Goal: Information Seeking & Learning: Learn about a topic

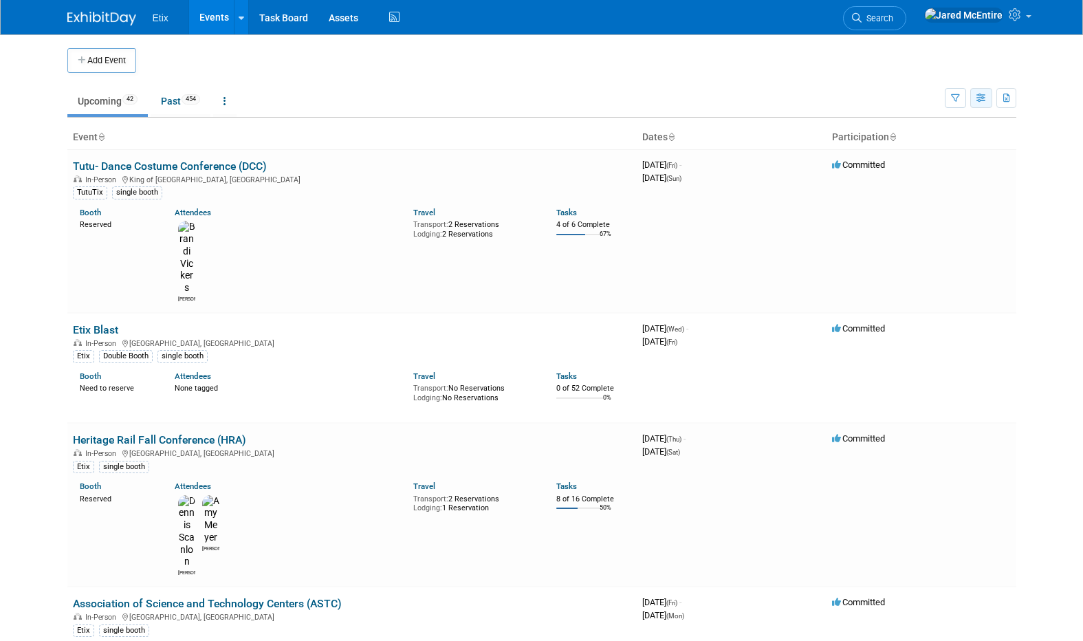
click at [983, 101] on icon "button" at bounding box center [981, 98] width 10 height 9
click at [902, 146] on link "List View" at bounding box center [924, 145] width 116 height 19
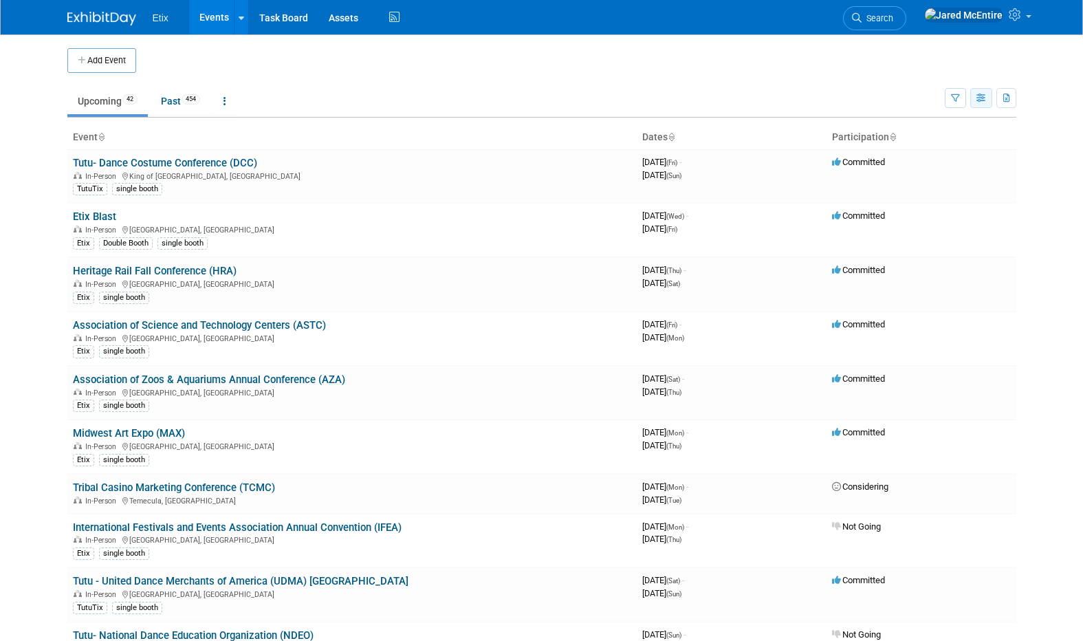
click at [979, 98] on icon "button" at bounding box center [981, 98] width 10 height 9
click at [952, 98] on icon "button" at bounding box center [955, 98] width 9 height 9
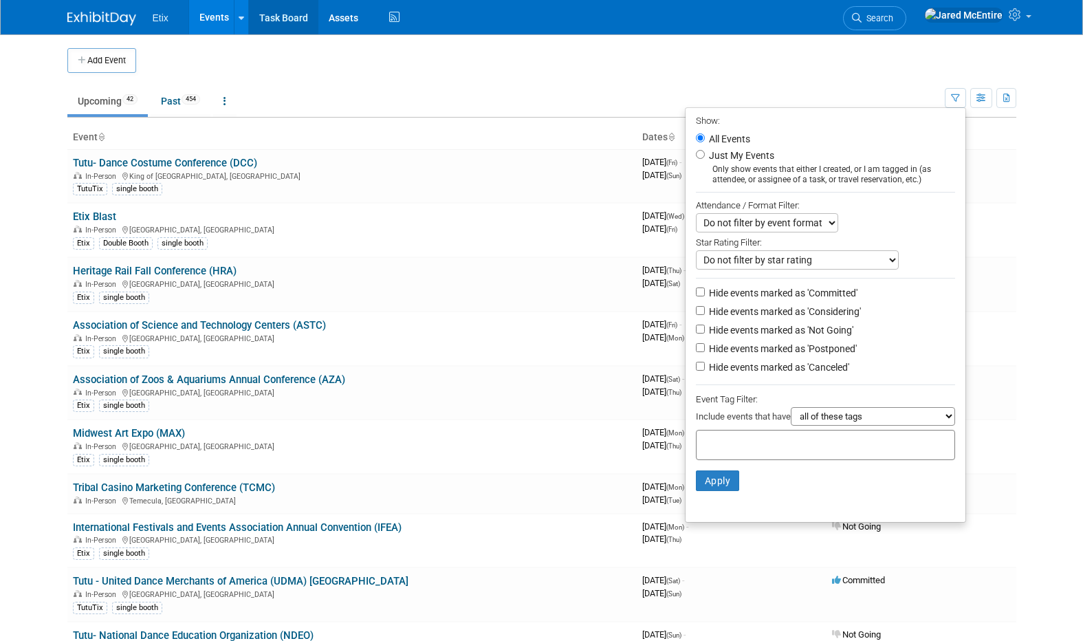
click at [281, 5] on link "Task Board" at bounding box center [283, 17] width 69 height 34
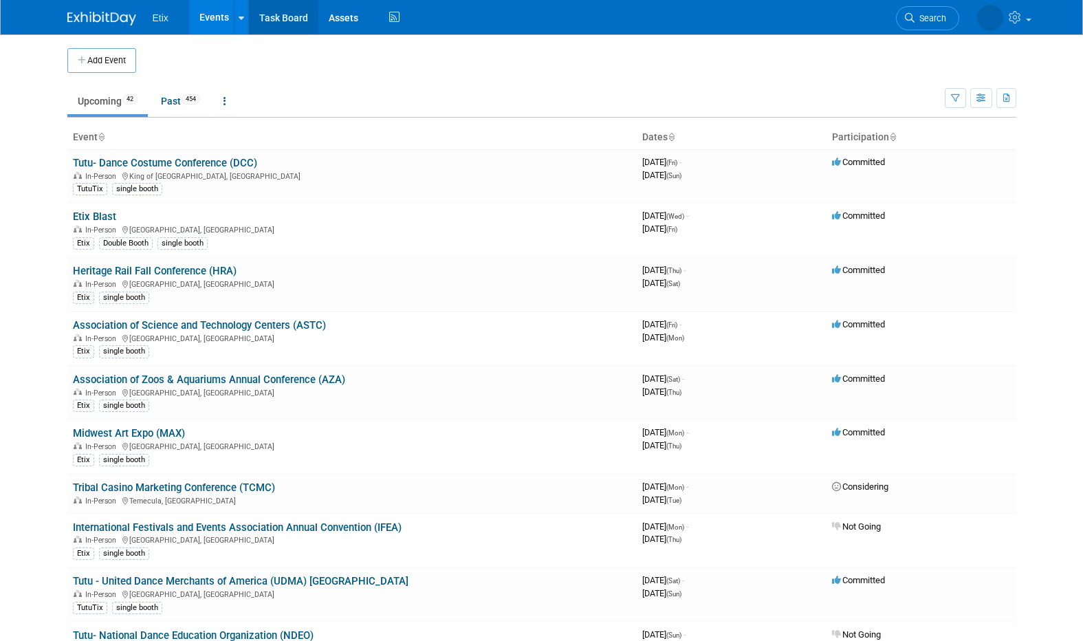
click at [267, 20] on link "Task Board" at bounding box center [283, 17] width 69 height 34
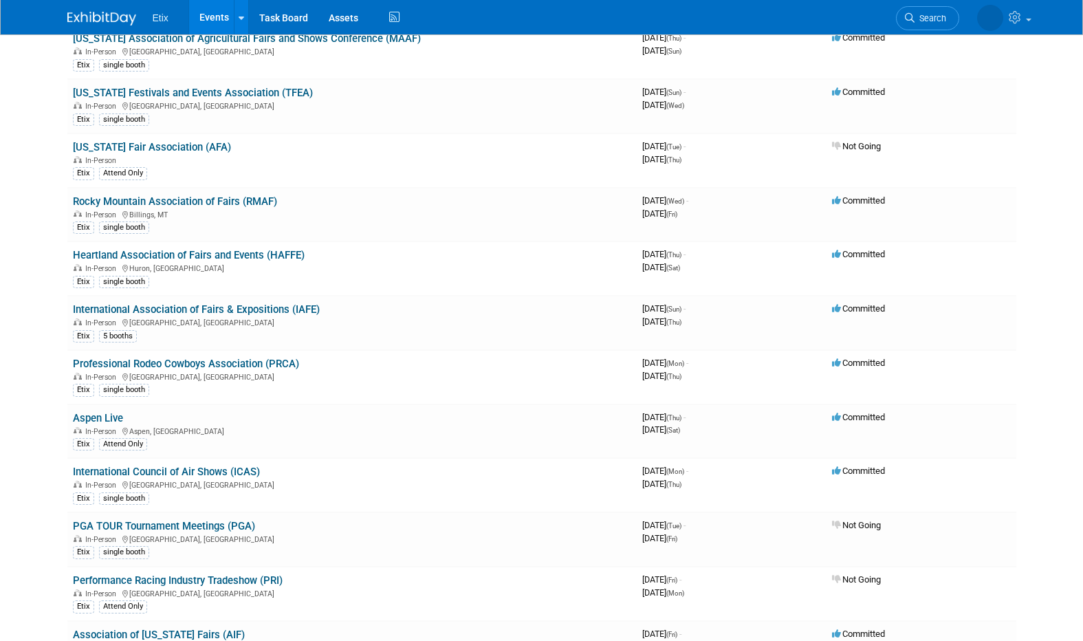
scroll to position [1232, 0]
click at [216, 204] on link "Rocky Mountain Association of Fairs (RMAF)" at bounding box center [175, 201] width 204 height 12
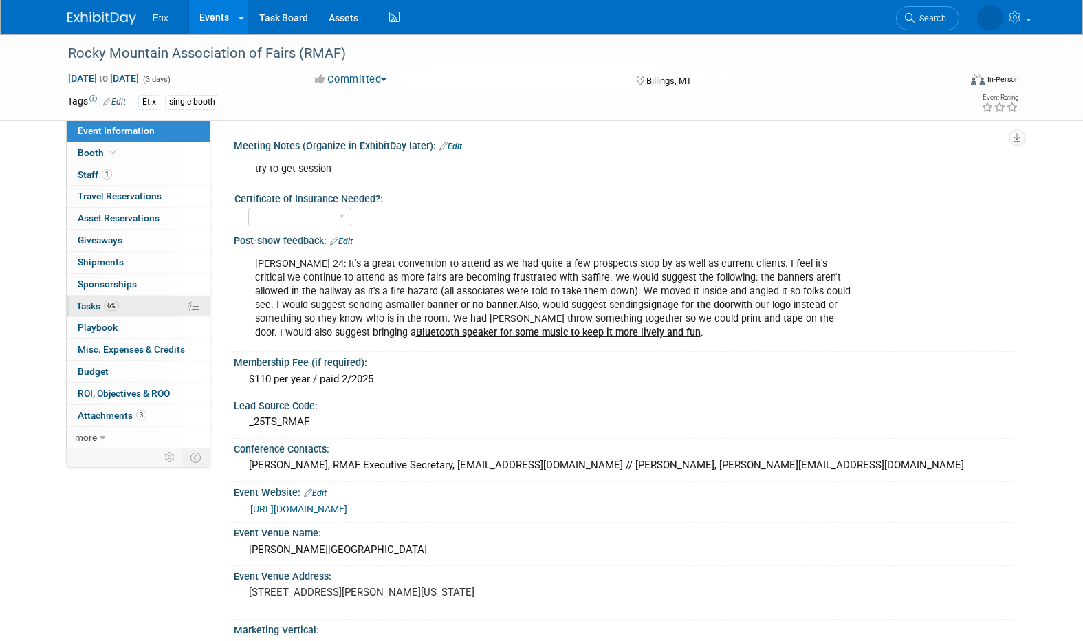
click at [113, 308] on span "6%" at bounding box center [111, 306] width 15 height 10
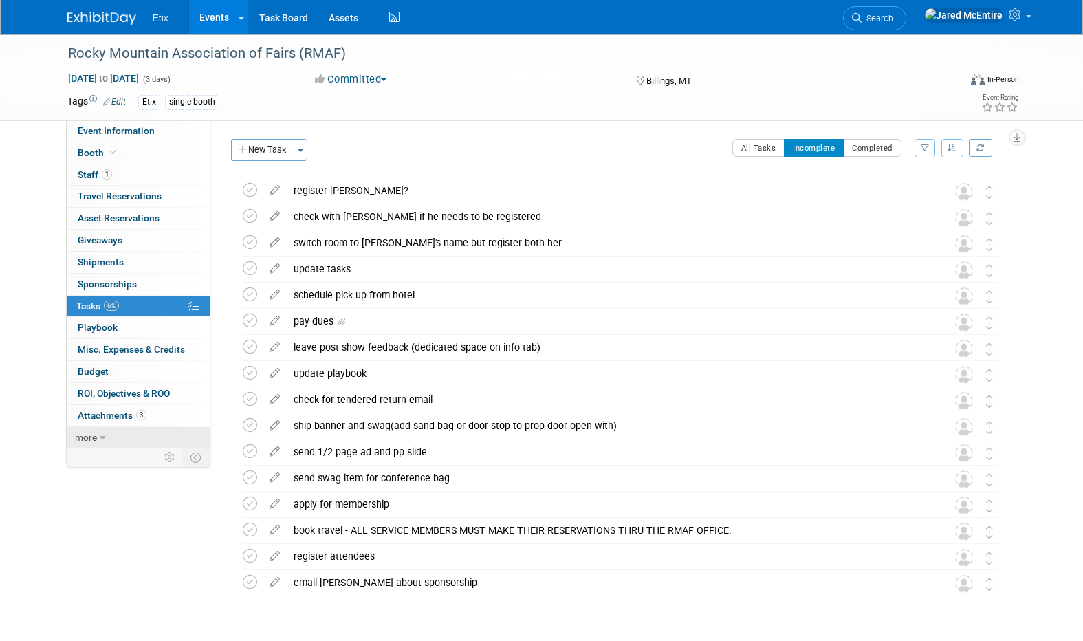
click at [96, 440] on span "more" at bounding box center [86, 437] width 22 height 11
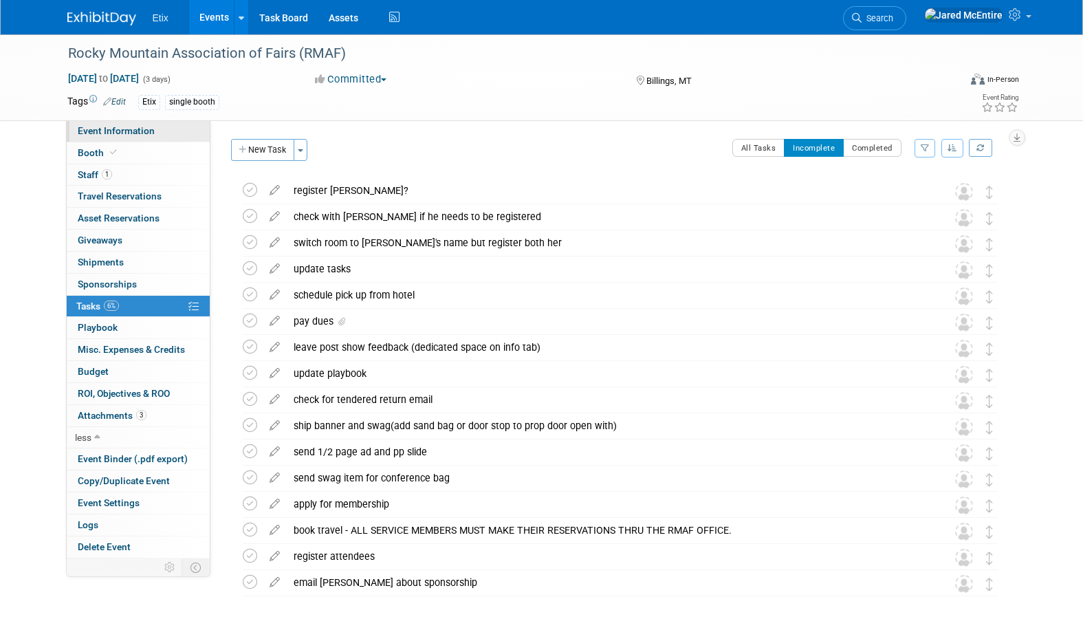
click at [145, 129] on span "Event Information" at bounding box center [116, 130] width 77 height 11
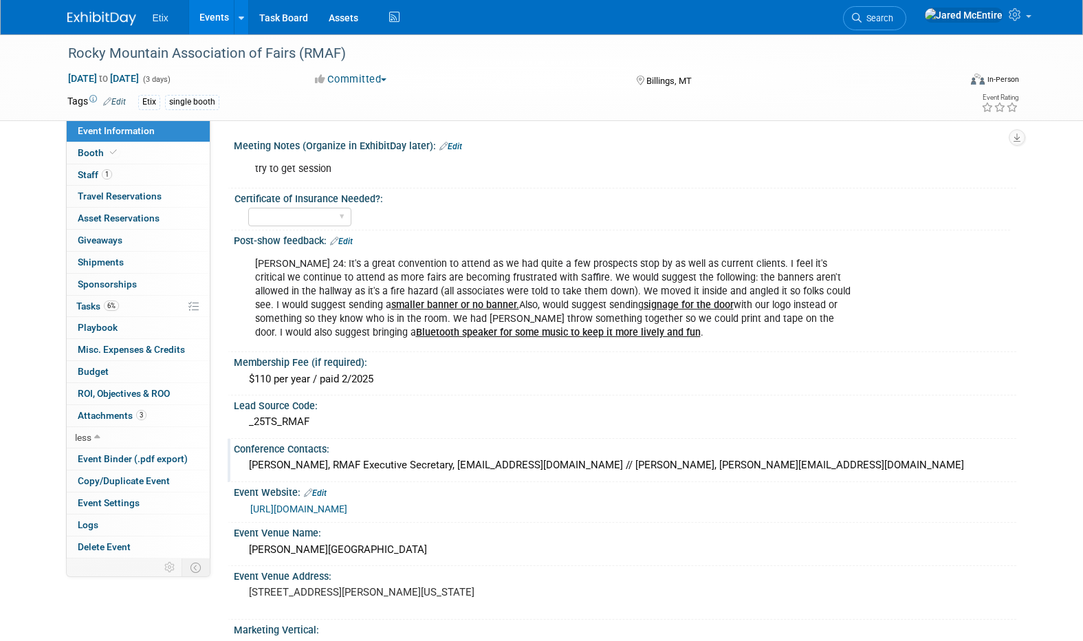
click at [256, 465] on div "Nancy Pitz, RMAF Executive Secretary, rmafairs@gmail.com // Pam Schultz, pam@wi…" at bounding box center [625, 465] width 762 height 21
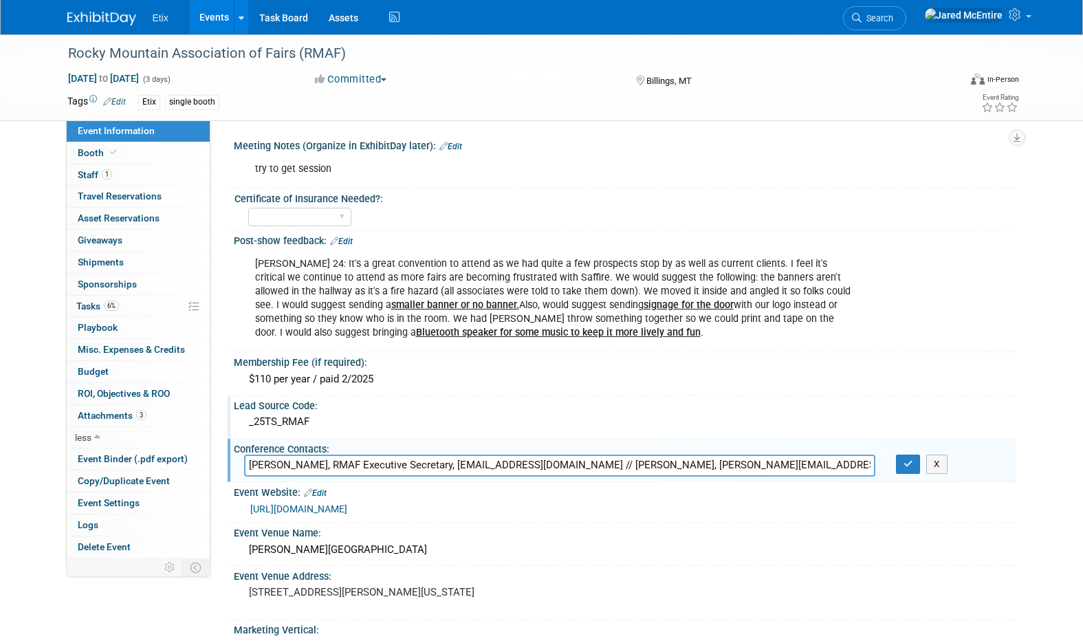
click at [457, 426] on div "_25TS_RMAF" at bounding box center [625, 421] width 762 height 21
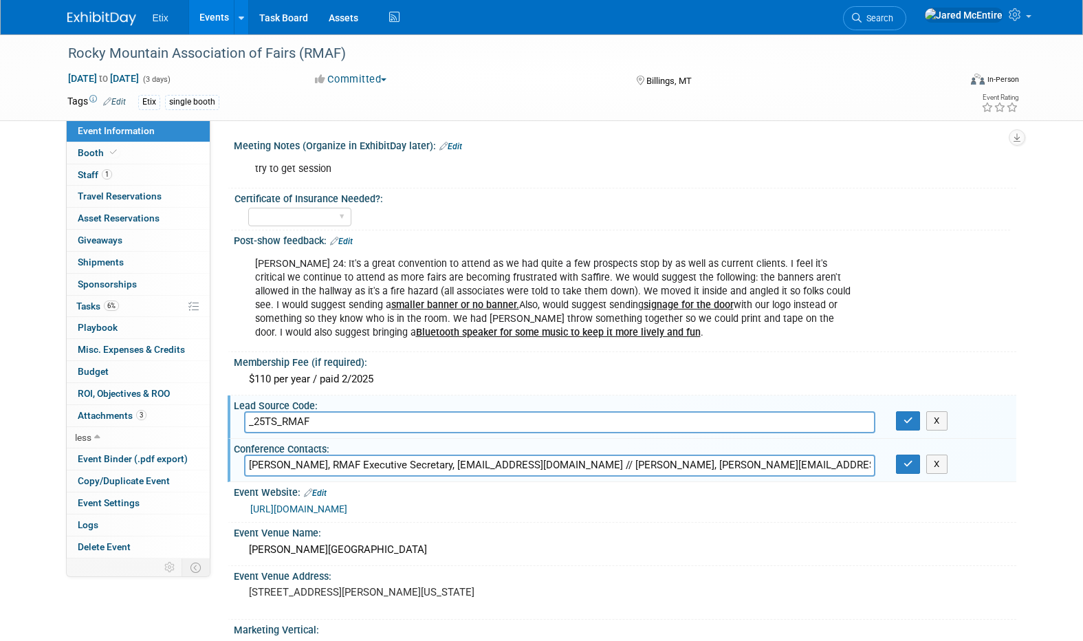
click at [528, 514] on div "https://www.rmaf.net/" at bounding box center [628, 509] width 756 height 16
click at [1051, 364] on div "Rocky Mountain Association of Fairs (RMAF) Nov 12, 2025 to Nov 14, 2025 (3 days…" at bounding box center [541, 464] width 1083 height 860
click at [904, 425] on icon "button" at bounding box center [909, 420] width 10 height 9
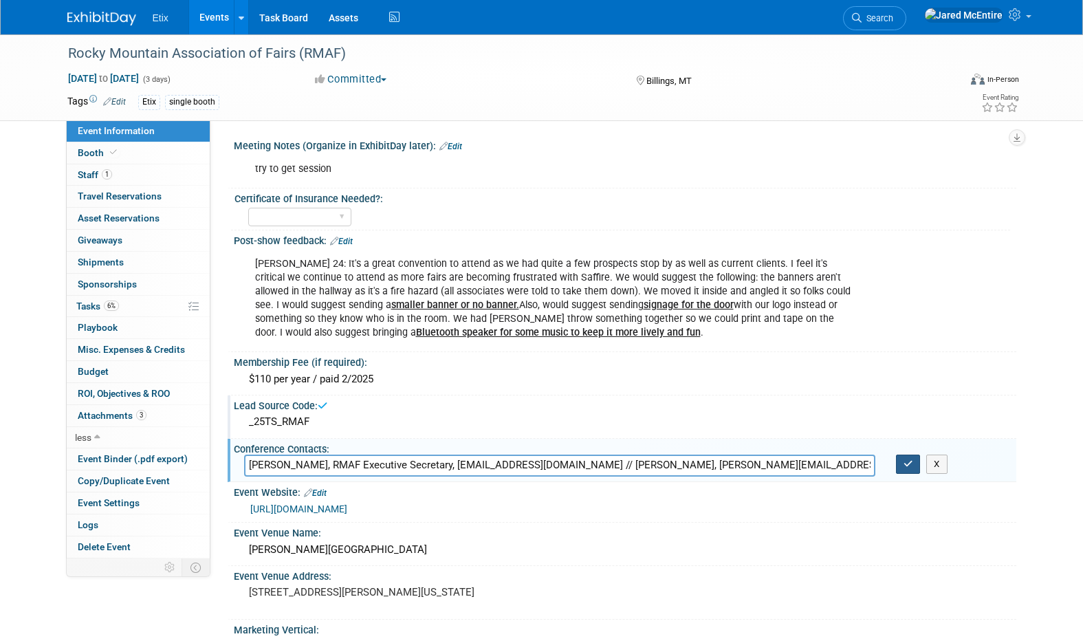
click at [905, 462] on icon "button" at bounding box center [909, 463] width 10 height 9
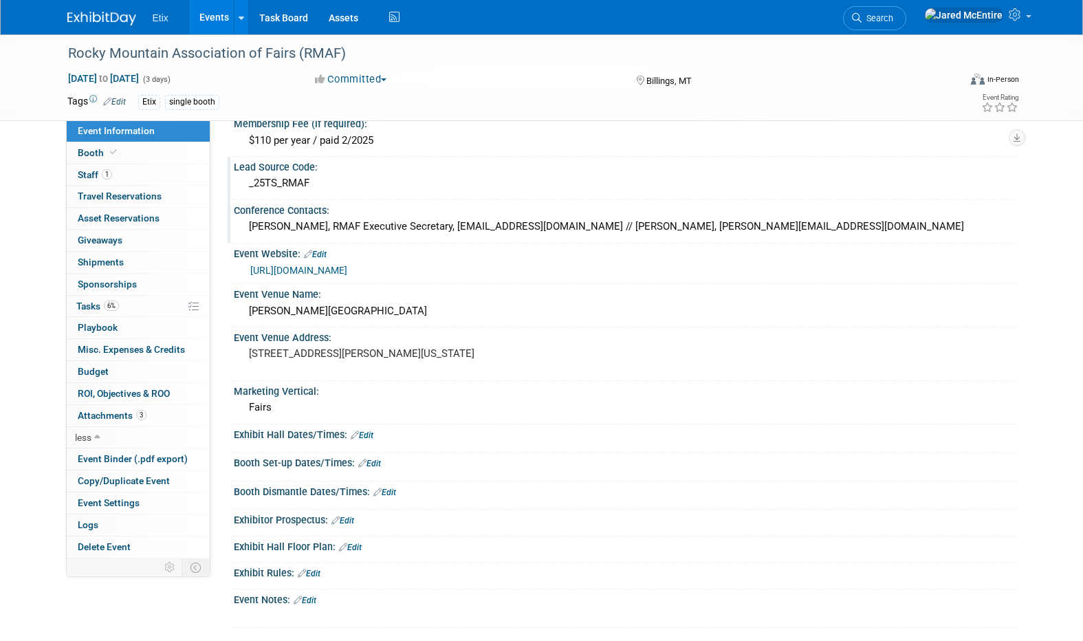
scroll to position [243, 0]
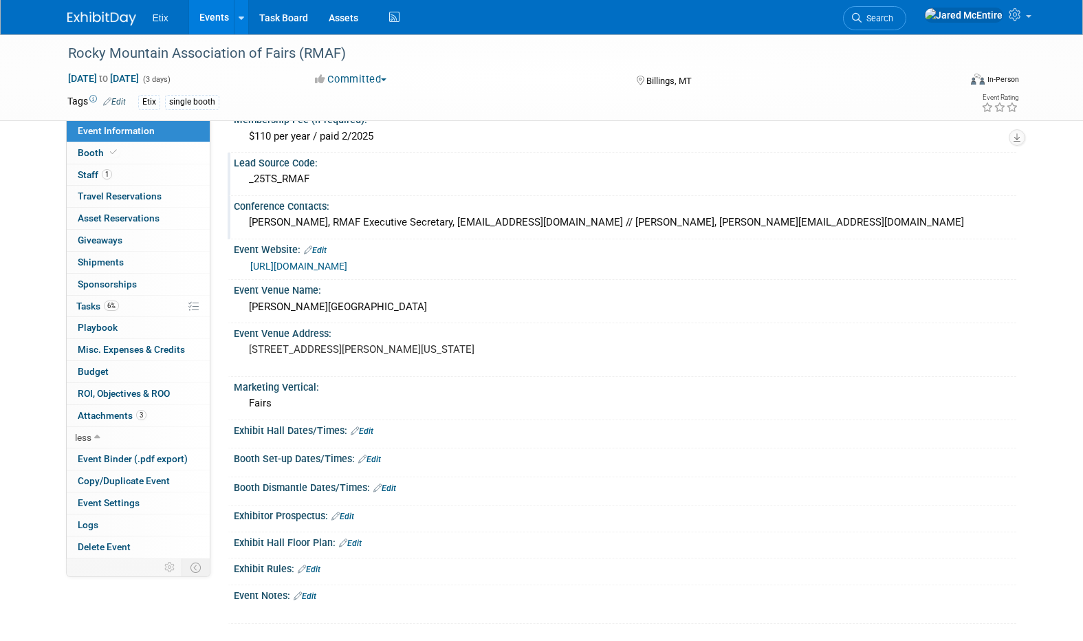
click at [214, 21] on link "Events" at bounding box center [214, 17] width 50 height 34
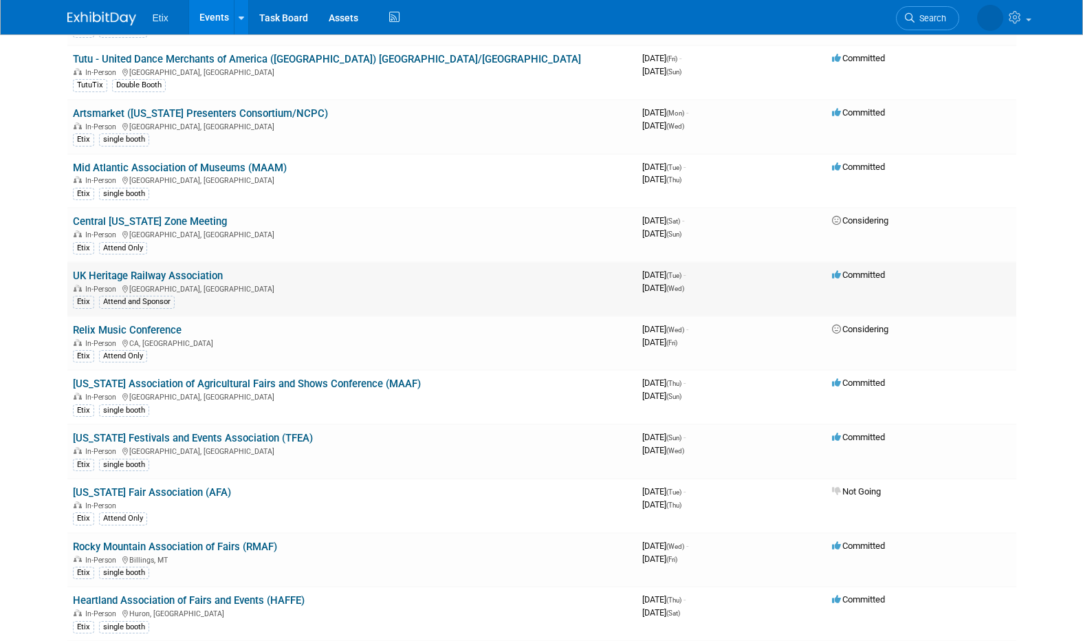
scroll to position [880, 0]
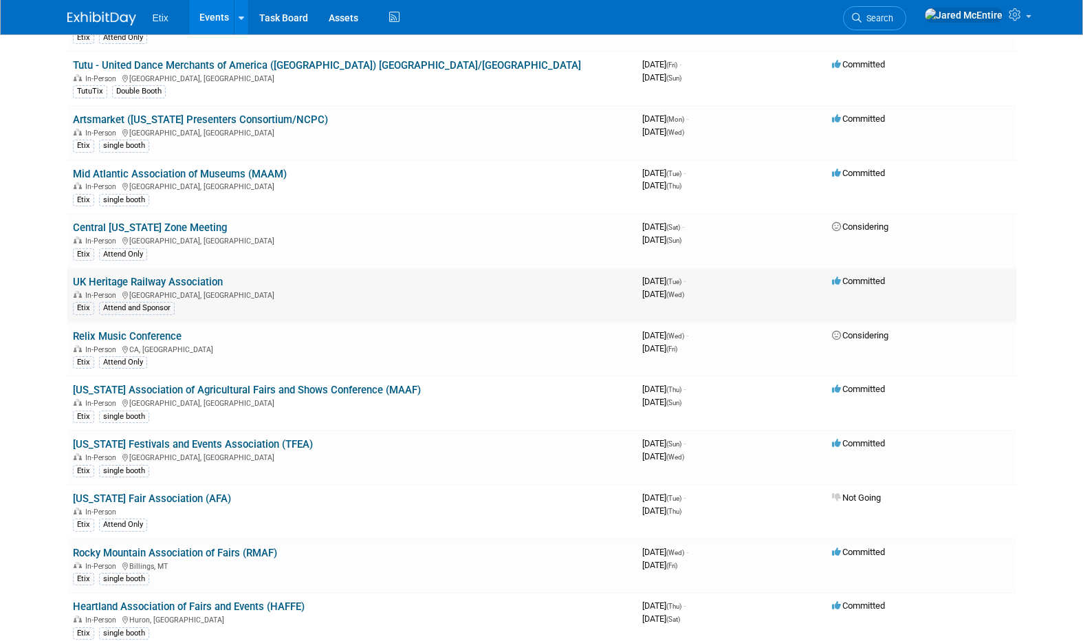
click at [199, 279] on link "UK Heritage Railway Association" at bounding box center [148, 282] width 150 height 12
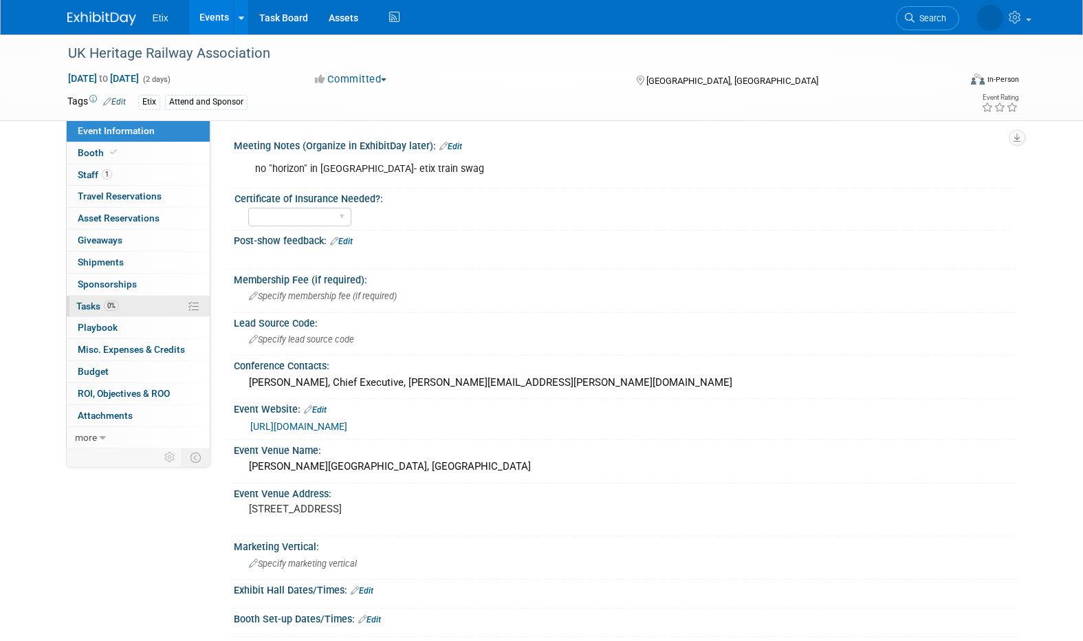
click at [143, 307] on link "0% Tasks 0%" at bounding box center [138, 306] width 143 height 21
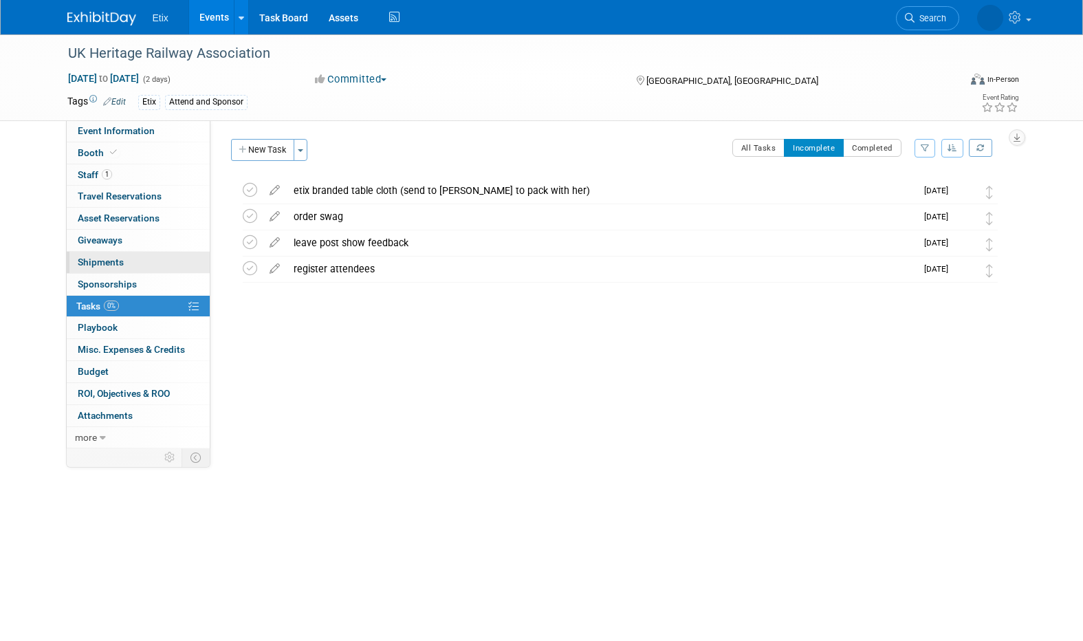
click at [164, 272] on link "0 Shipments 0" at bounding box center [138, 262] width 143 height 21
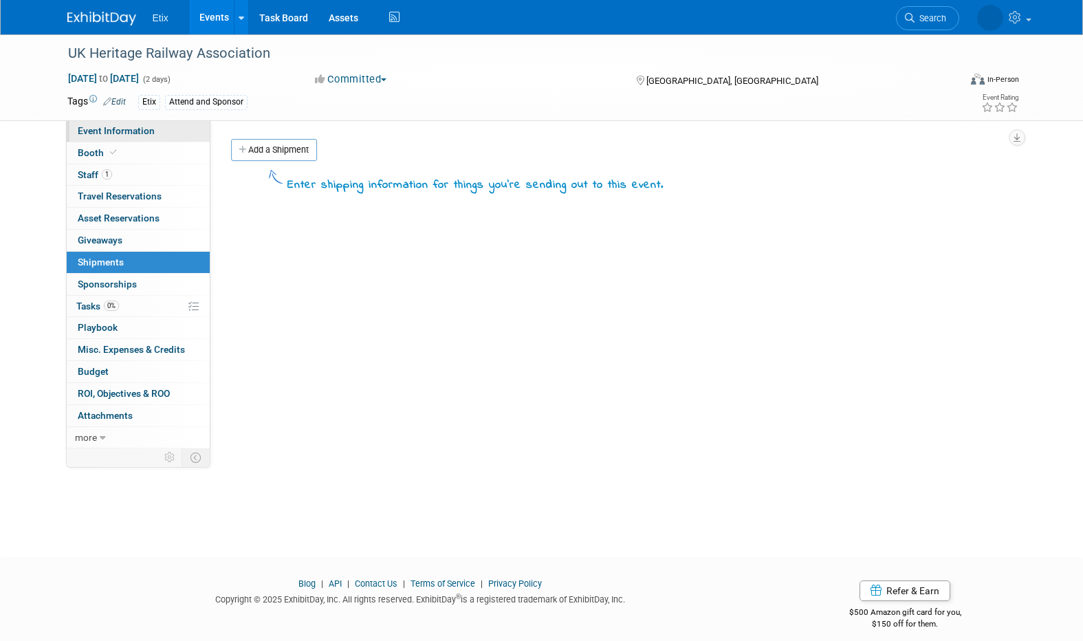
click at [166, 128] on link "Event Information" at bounding box center [138, 130] width 143 height 21
